Goal: Use online tool/utility

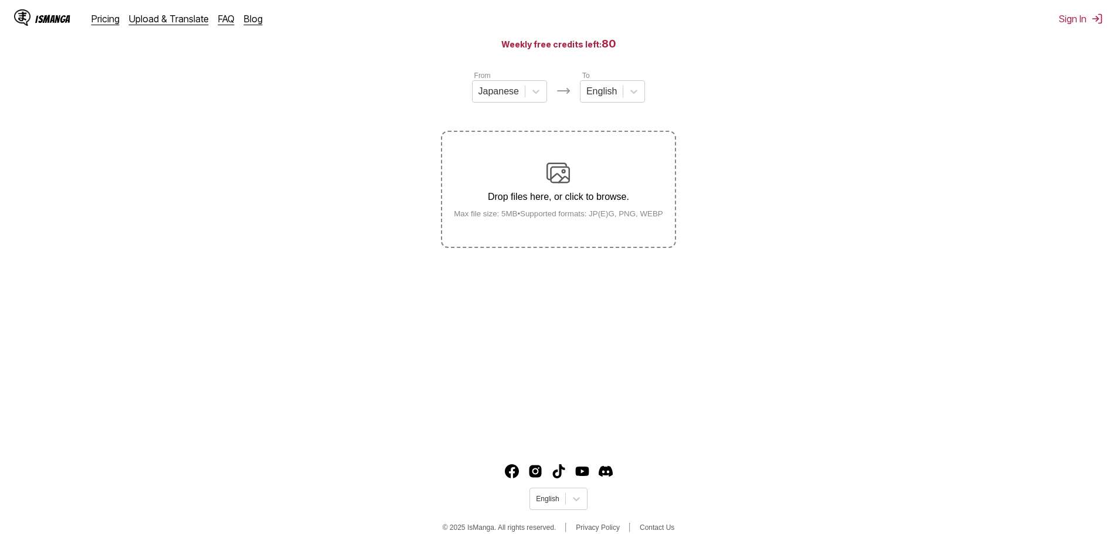
click at [727, 232] on section "From Japanese To English Drop files here, or click to browse. Max file size: 5M…" at bounding box center [558, 159] width 1098 height 178
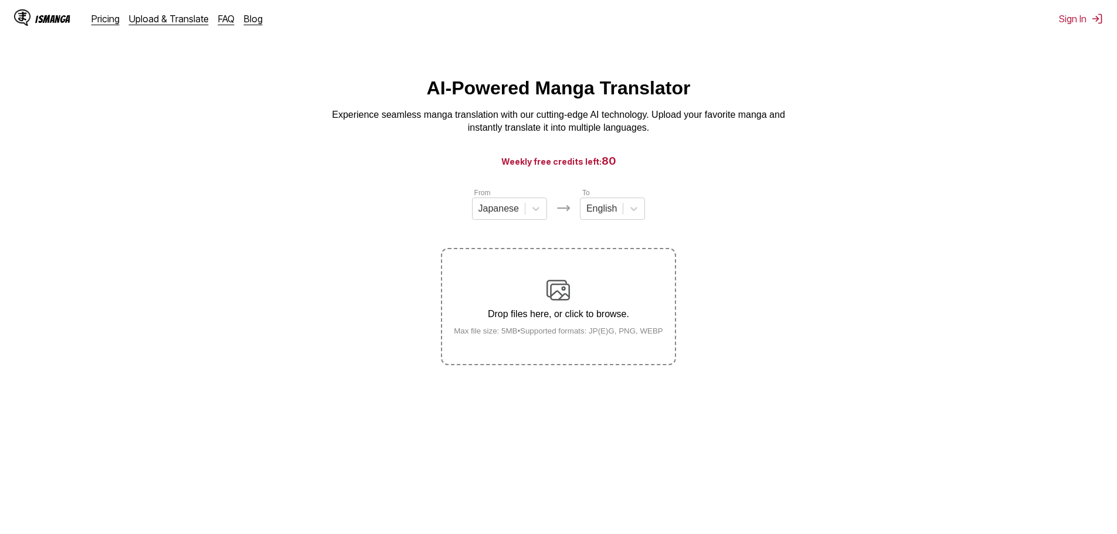
click at [578, 297] on div "Drop files here, or click to browse. Max file size: 5MB • Supported formats: JP…" at bounding box center [559, 307] width 228 height 57
click at [0, 0] on input "Drop files here, or click to browse. Max file size: 5MB • Supported formats: JP…" at bounding box center [0, 0] width 0 height 0
click at [527, 273] on label "Drop files here, or click to browse. Max file size: 5MB • Supported formats: JP…" at bounding box center [558, 306] width 232 height 115
click at [0, 0] on input "Drop files here, or click to browse. Max file size: 5MB • Supported formats: JP…" at bounding box center [0, 0] width 0 height 0
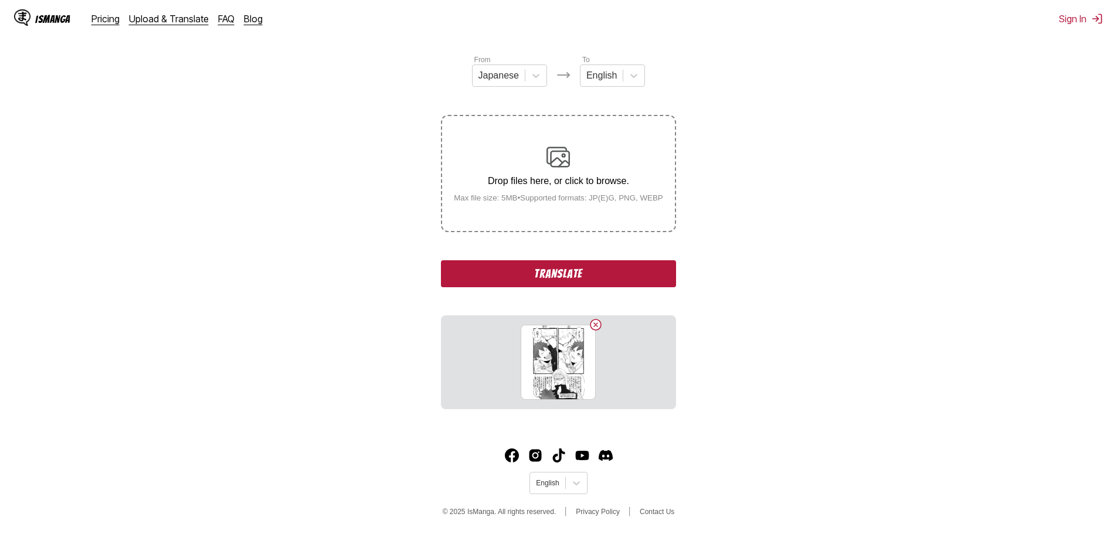
click at [555, 279] on button "Translate" at bounding box center [558, 273] width 235 height 27
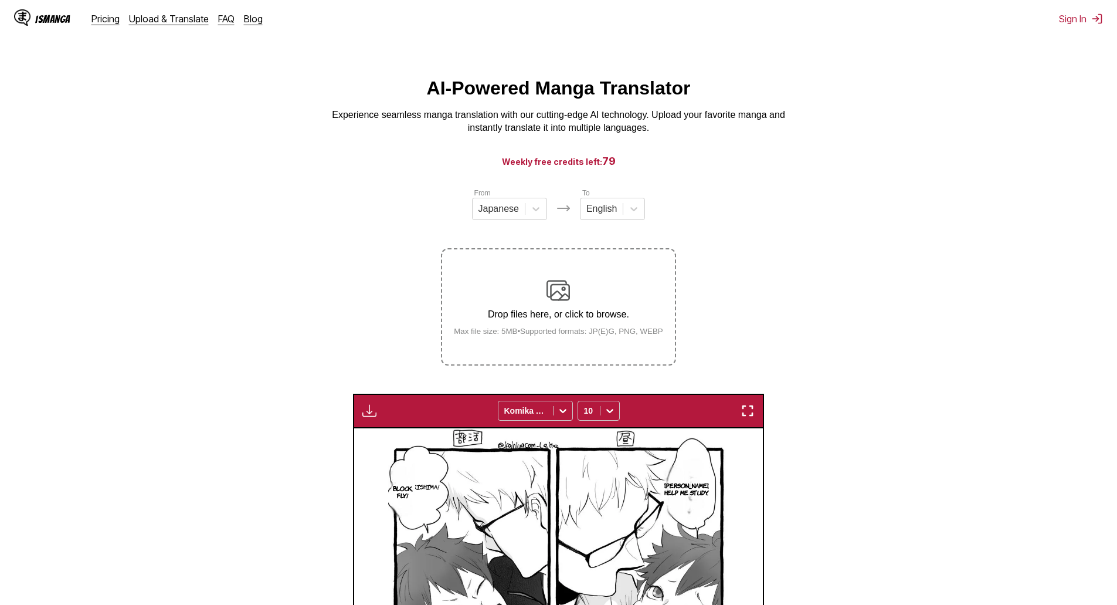
click at [568, 285] on img at bounding box center [558, 290] width 23 height 23
click at [0, 0] on input "Drop files here, or click to browse. Max file size: 5MB • Supported formats: JP…" at bounding box center [0, 0] width 0 height 0
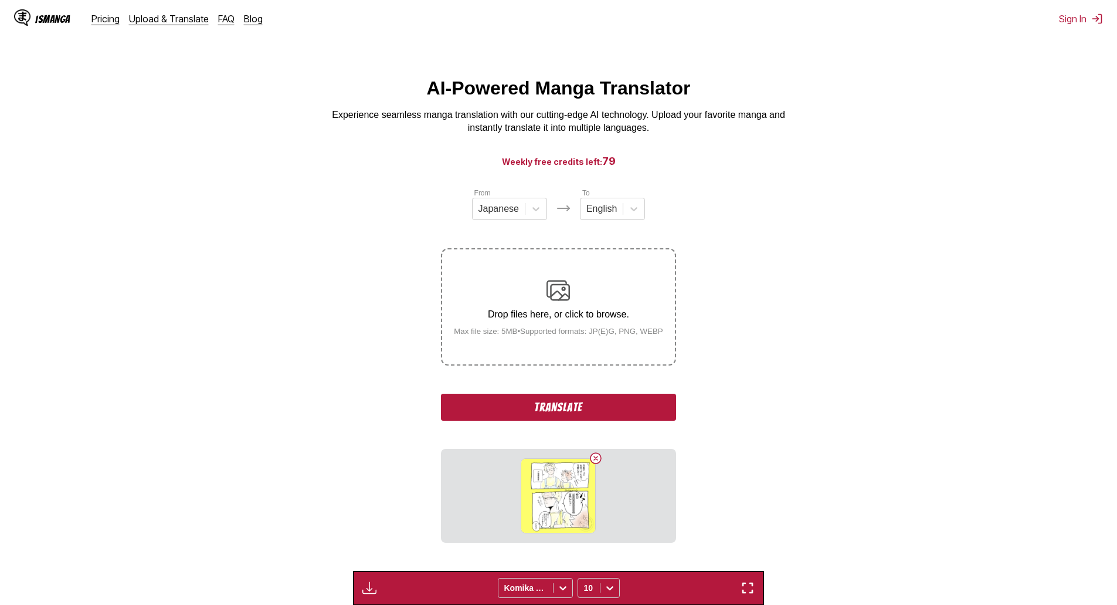
scroll to position [176, 0]
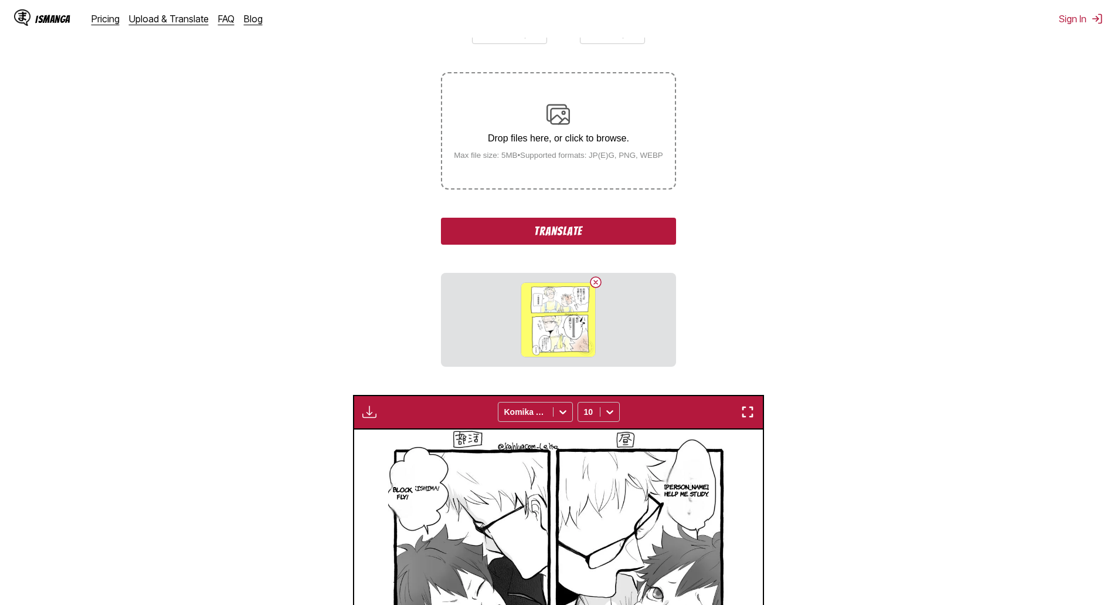
click at [574, 232] on button "Translate" at bounding box center [558, 231] width 235 height 27
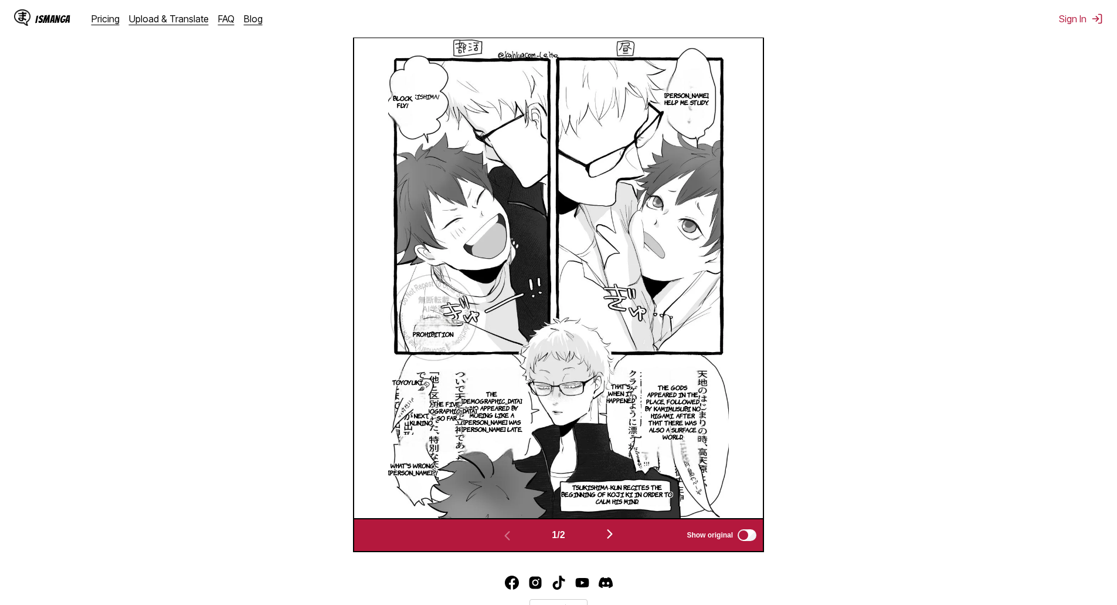
scroll to position [469, 0]
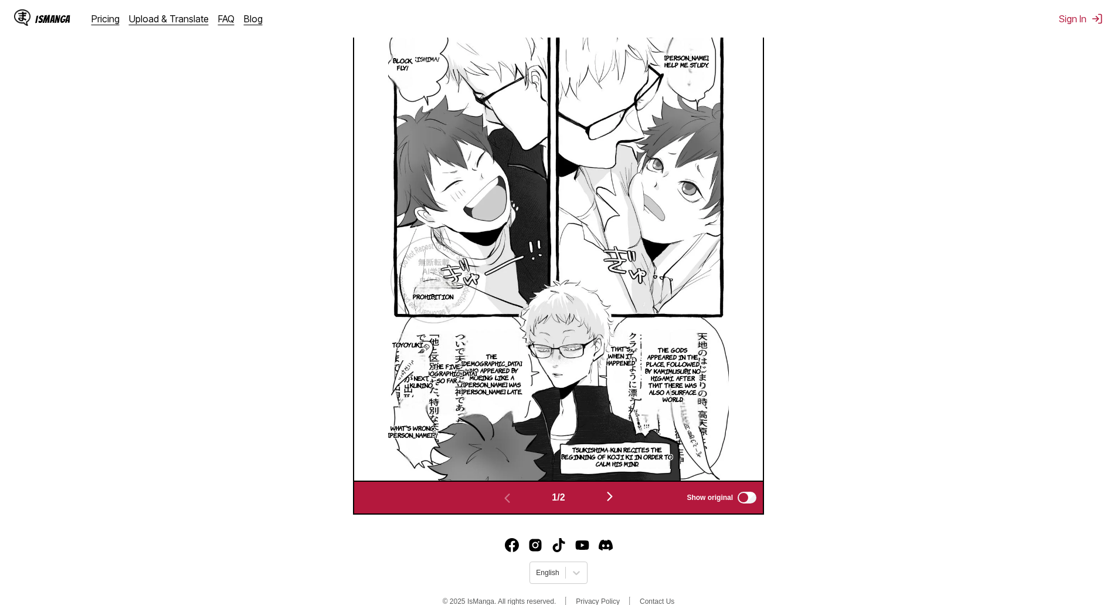
click at [616, 497] on img "button" at bounding box center [610, 496] width 14 height 14
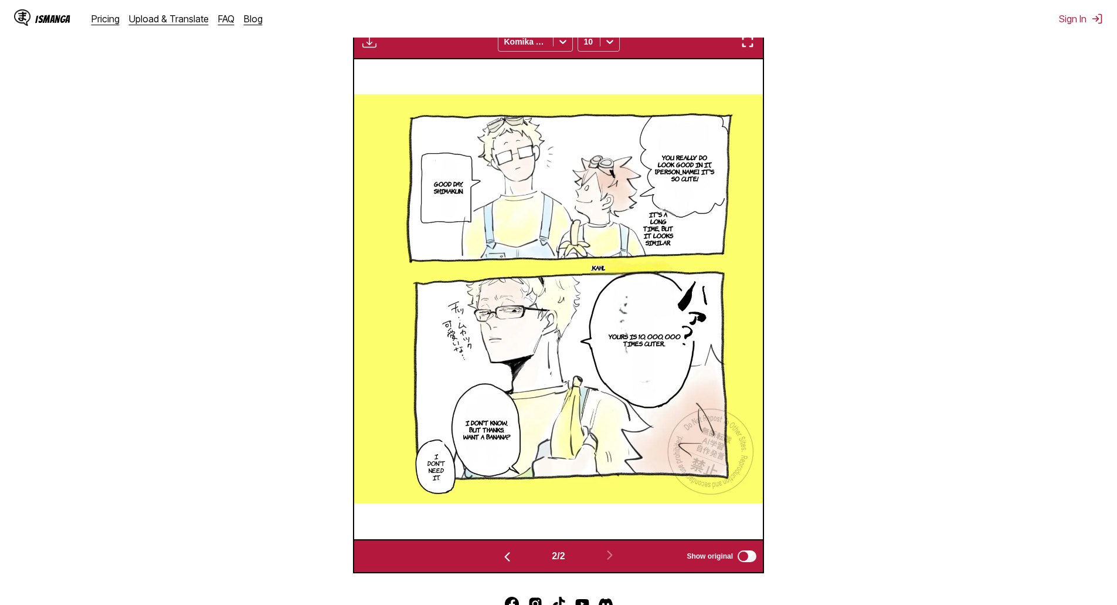
scroll to position [17, 0]
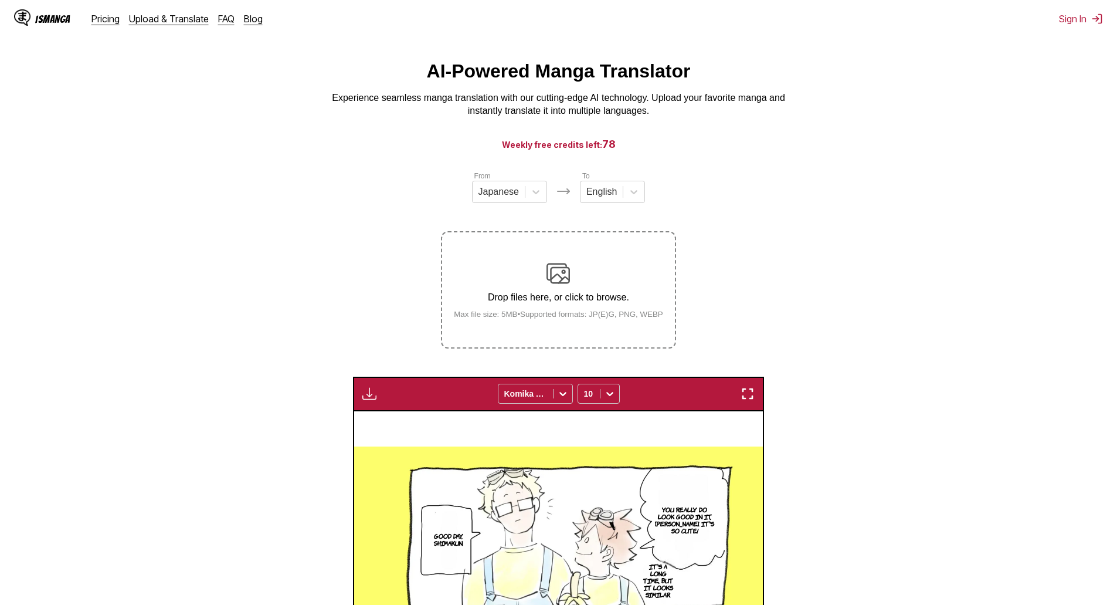
click at [577, 289] on div "Drop files here, or click to browse. Max file size: 5MB • Supported formats: JP…" at bounding box center [559, 290] width 228 height 57
click at [0, 0] on input "Drop files here, or click to browse. Max file size: 5MB • Supported formats: JP…" at bounding box center [0, 0] width 0 height 0
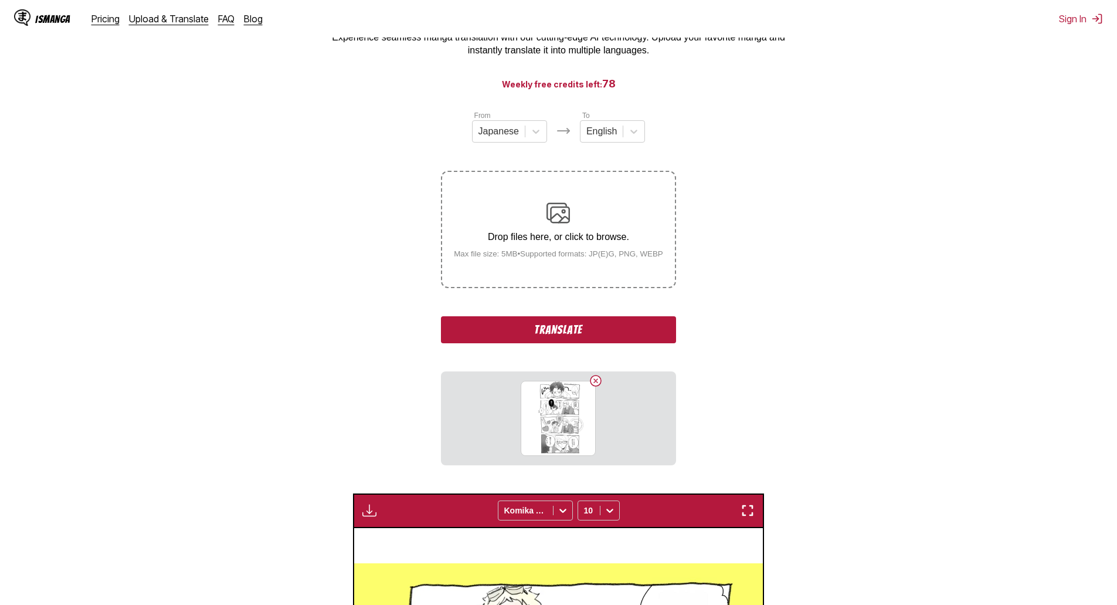
scroll to position [134, 0]
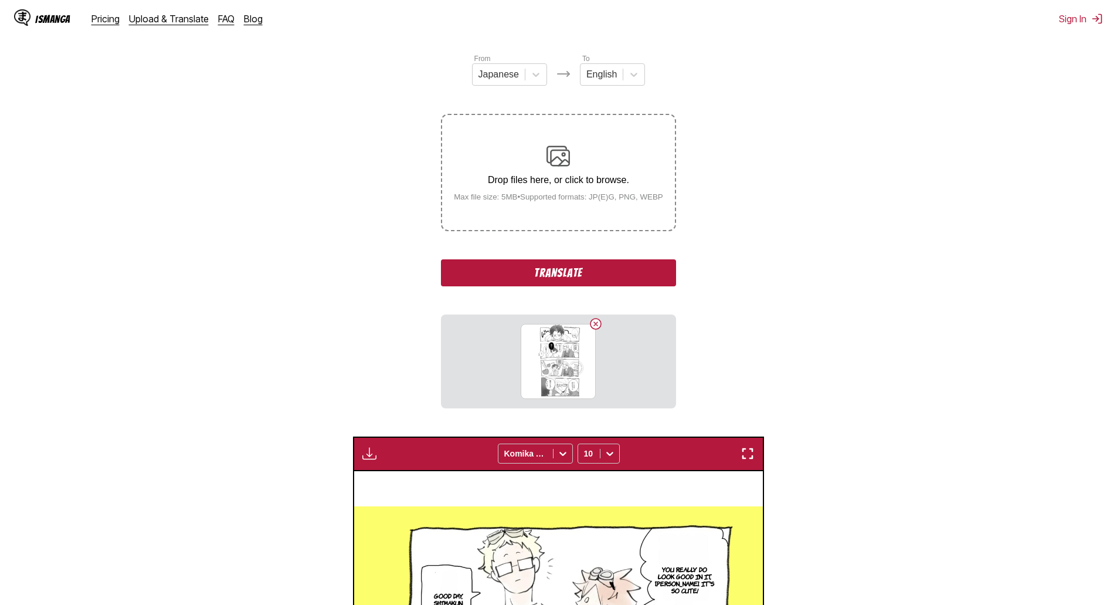
click at [609, 261] on button "Translate" at bounding box center [558, 272] width 235 height 27
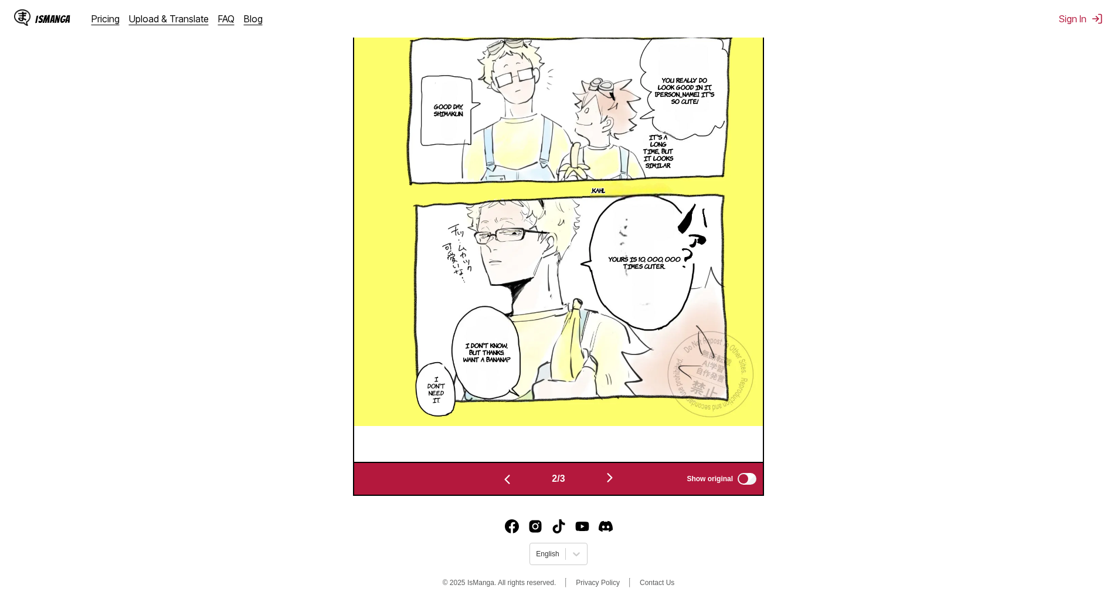
scroll to position [490, 0]
click at [616, 477] on img "button" at bounding box center [610, 477] width 14 height 14
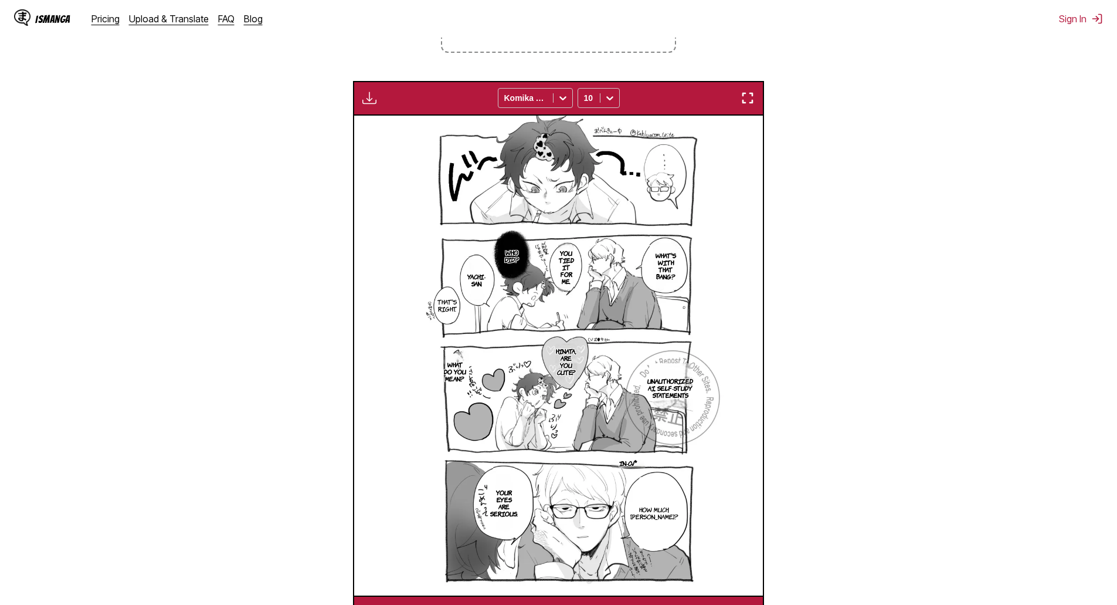
scroll to position [371, 0]
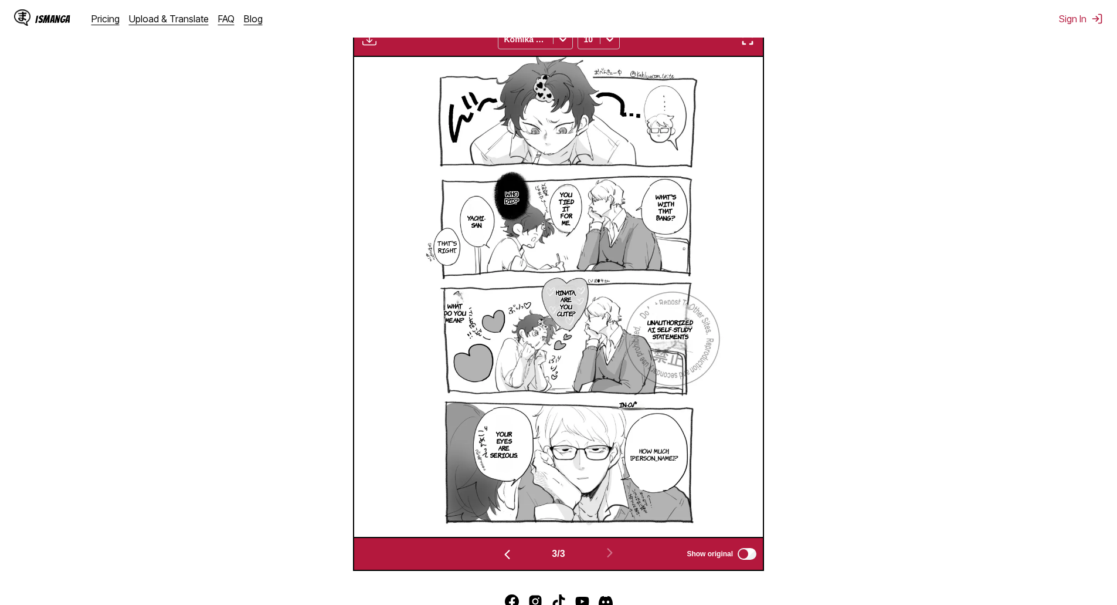
click at [500, 534] on img "button" at bounding box center [507, 554] width 14 height 14
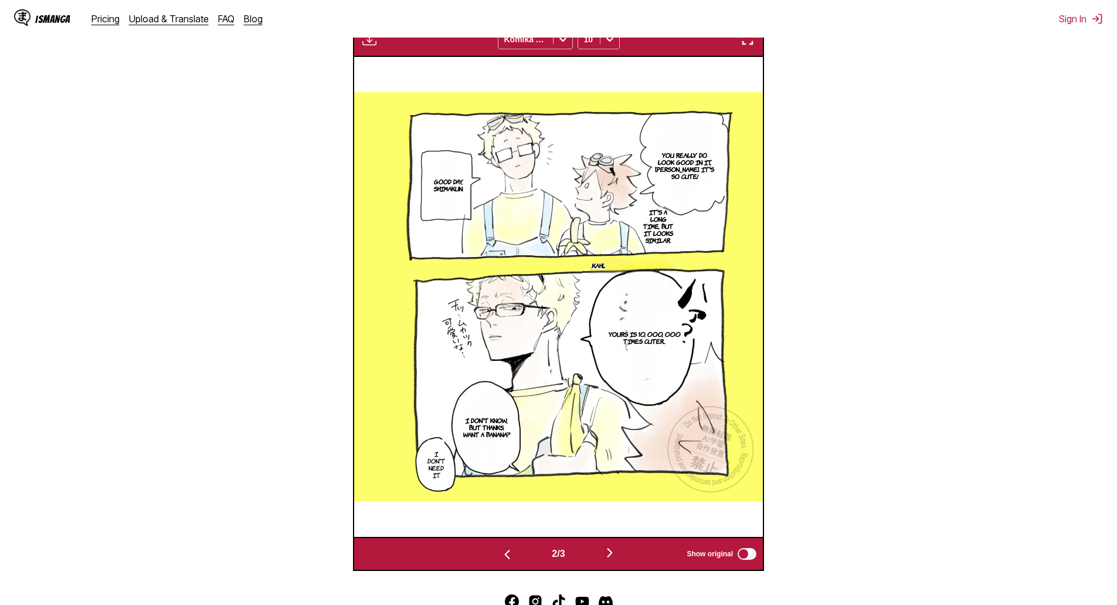
click at [504, 534] on img "button" at bounding box center [507, 554] width 14 height 14
